Goal: Task Accomplishment & Management: Use online tool/utility

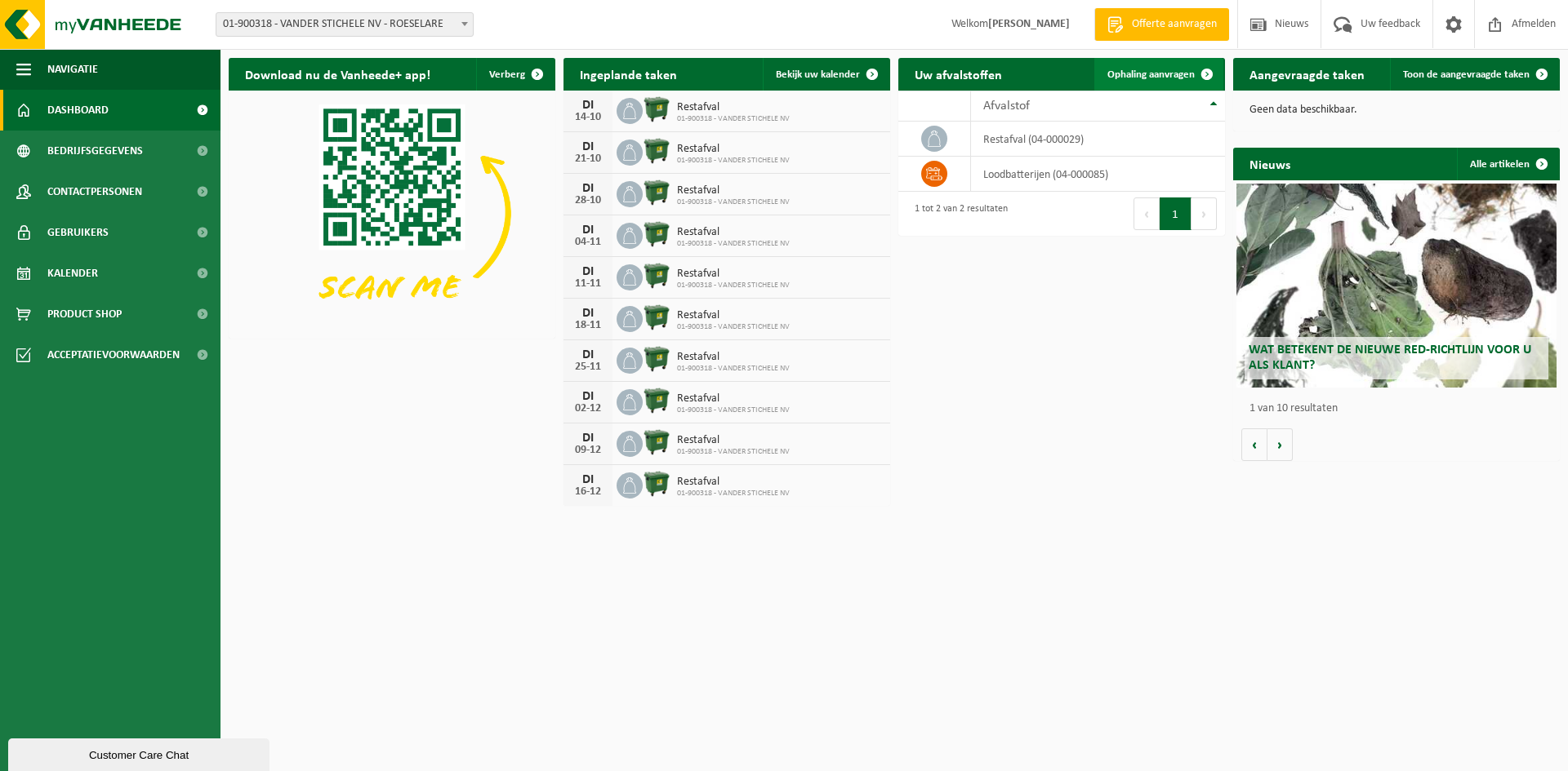
click at [1158, 79] on span "Ophaling aanvragen" at bounding box center [1150, 75] width 87 height 11
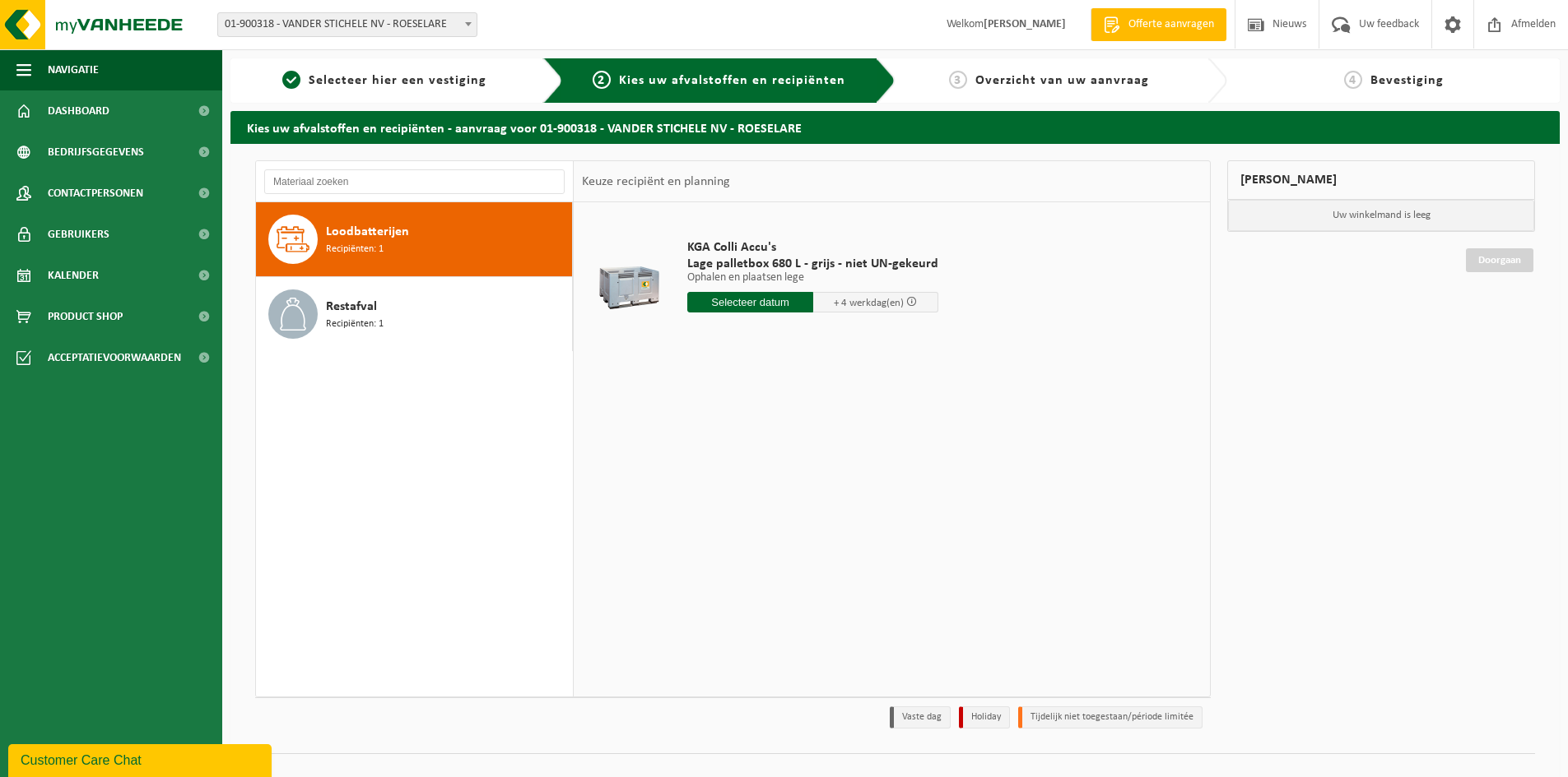
click at [417, 236] on div "Loodbatterijen Recipiënten: 1" at bounding box center [446, 239] width 242 height 49
click at [758, 300] on input "text" at bounding box center [750, 302] width 126 height 21
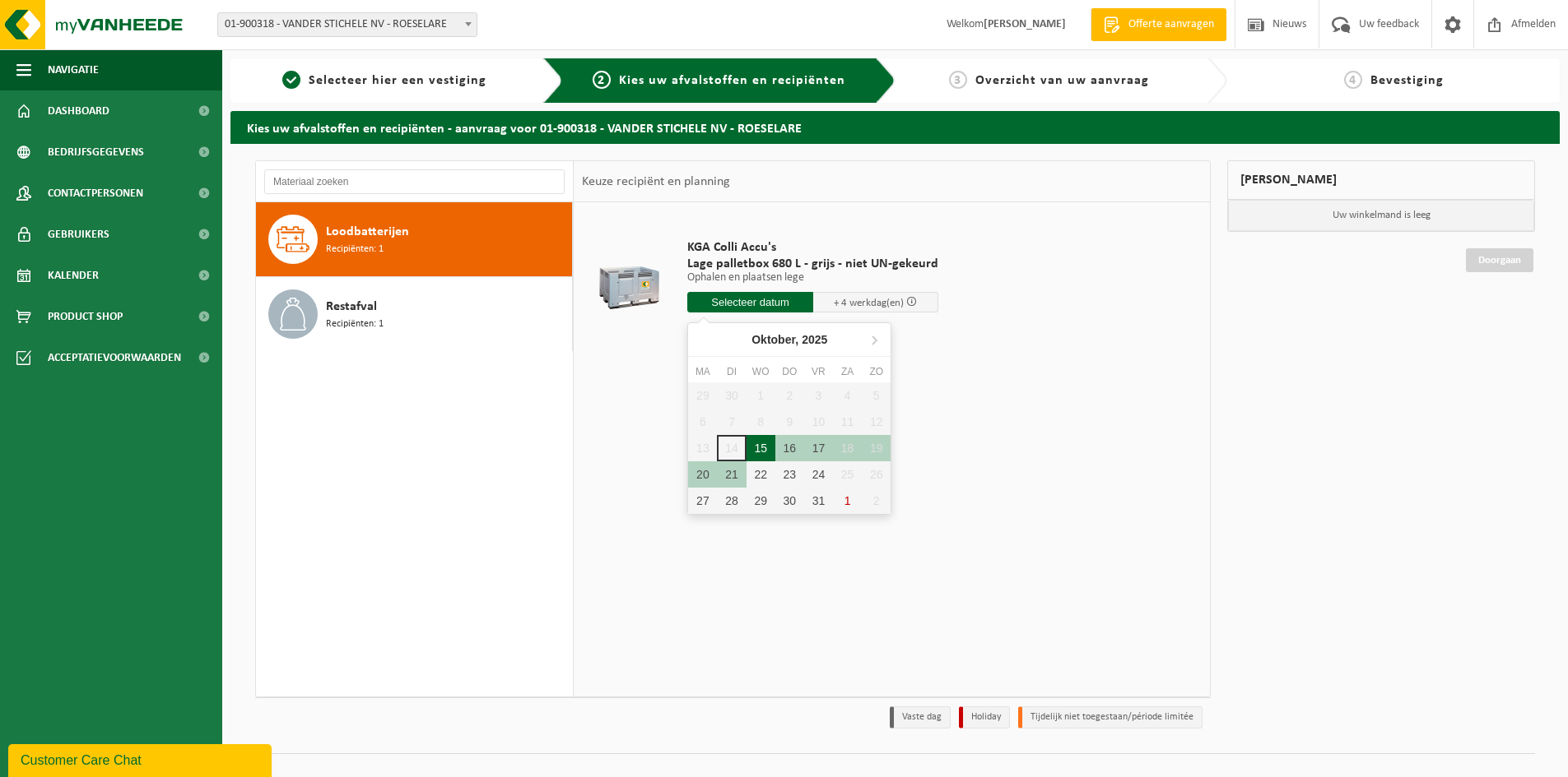
click at [771, 456] on div "15" at bounding box center [761, 449] width 28 height 27
type input "Van 2025-10-15"
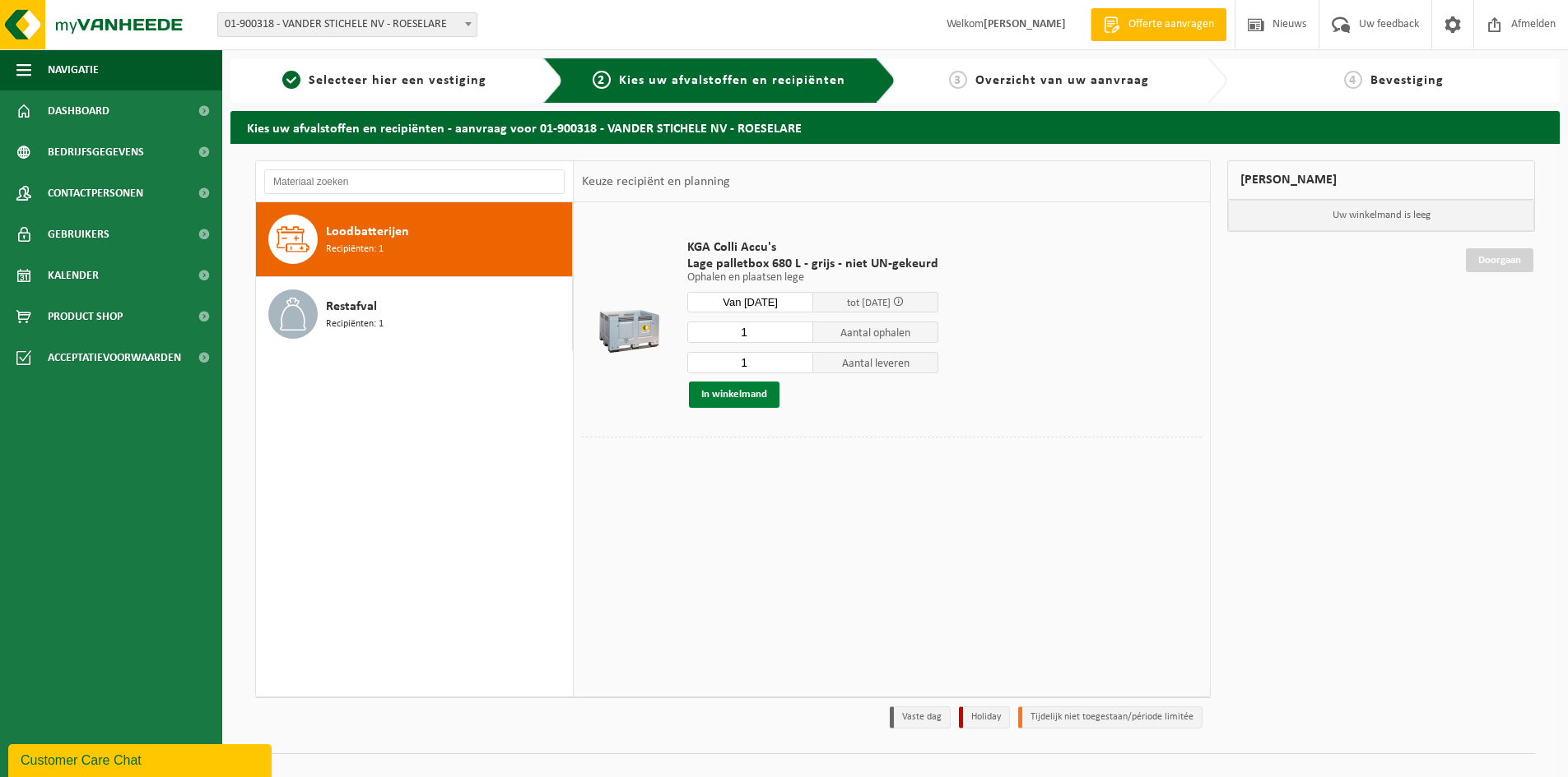
click at [741, 391] on button "In winkelmand" at bounding box center [734, 395] width 90 height 27
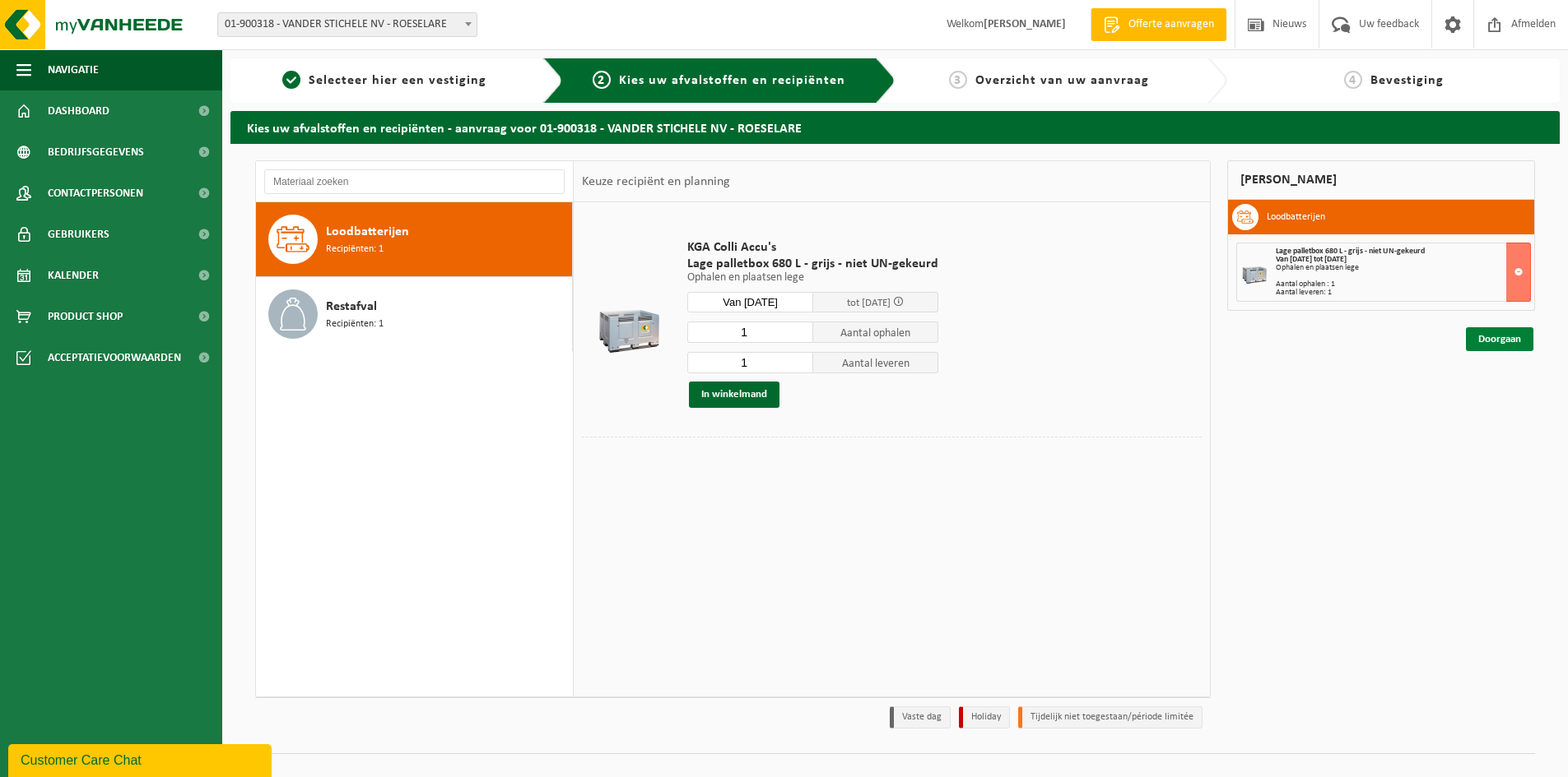
click at [1484, 334] on link "Doorgaan" at bounding box center [1499, 339] width 68 height 24
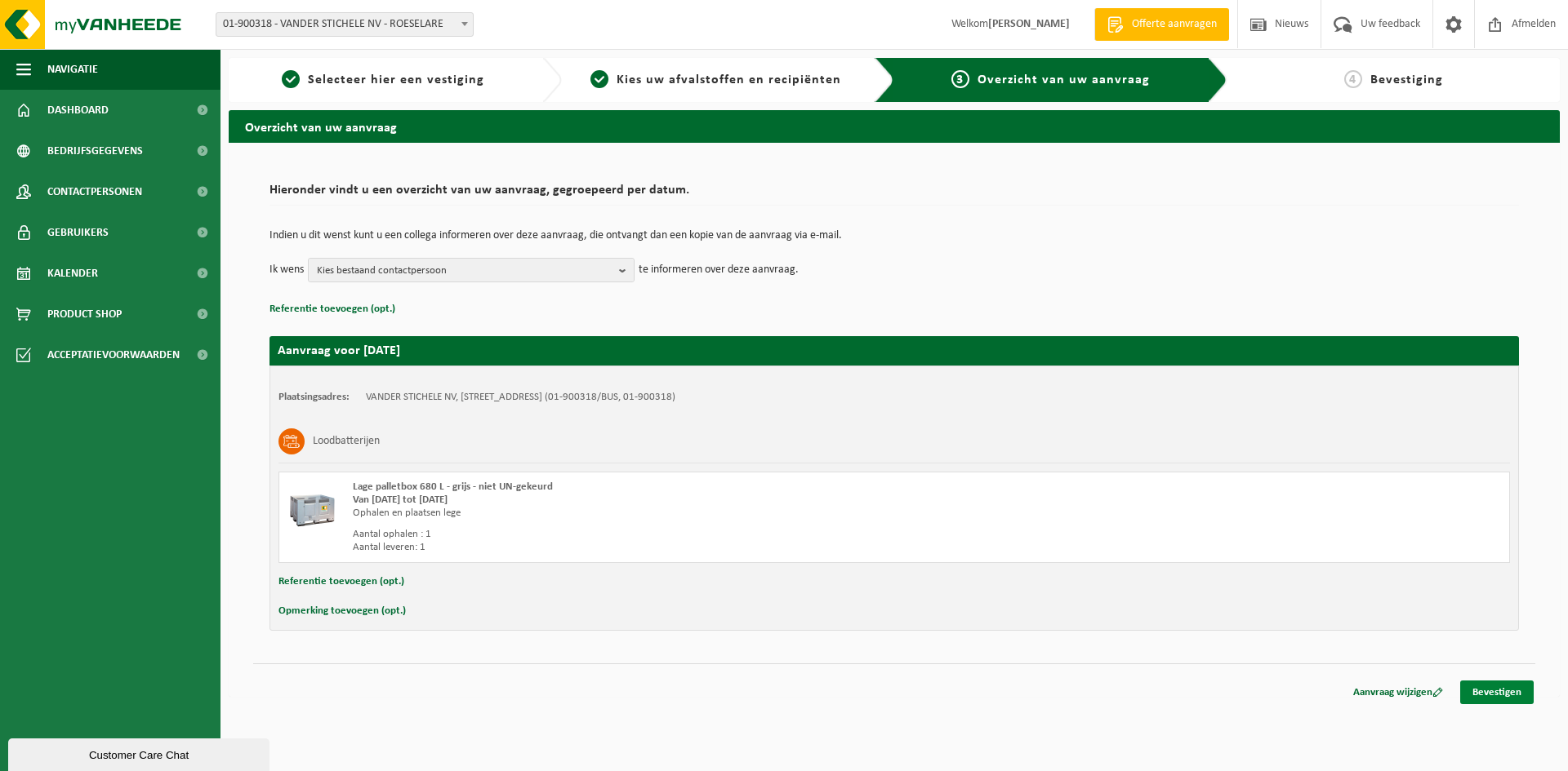
click at [1488, 690] on link "Bevestigen" at bounding box center [1497, 692] width 74 height 24
